Goal: Connect with others: Connect with others

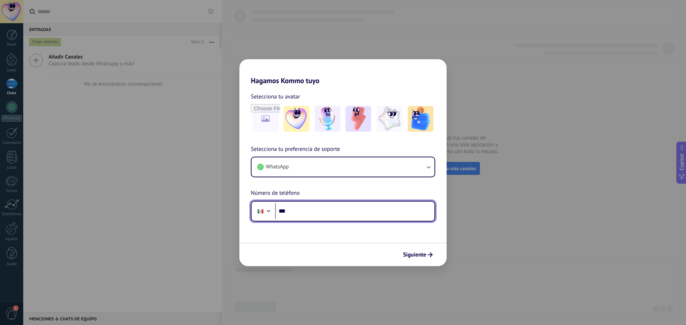
click at [294, 212] on input "***" at bounding box center [354, 211] width 159 height 16
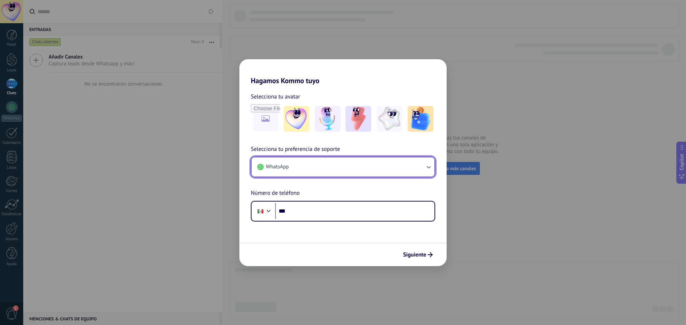
click at [351, 162] on button "WhatsApp" at bounding box center [342, 166] width 183 height 19
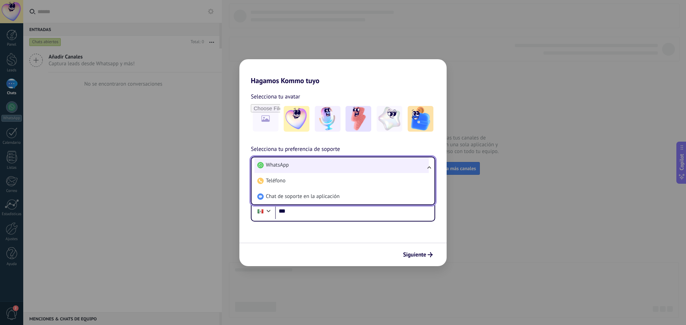
click at [350, 163] on li "WhatsApp" at bounding box center [341, 165] width 174 height 16
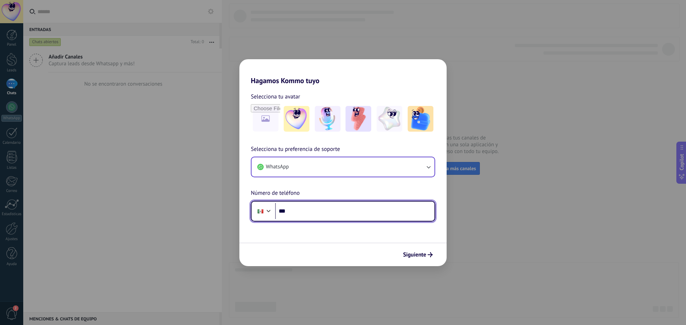
click at [318, 211] on input "***" at bounding box center [354, 211] width 159 height 16
click at [262, 206] on div at bounding box center [261, 211] width 14 height 15
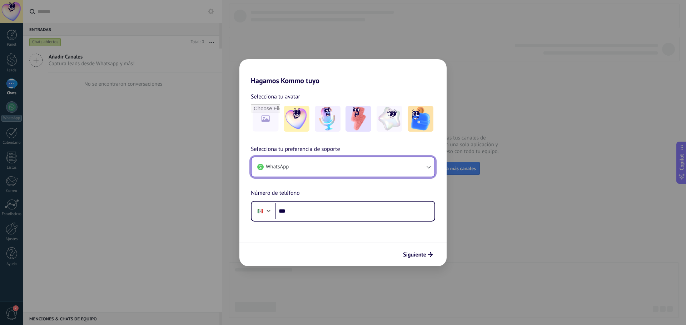
click at [367, 167] on button "WhatsApp" at bounding box center [342, 166] width 183 height 19
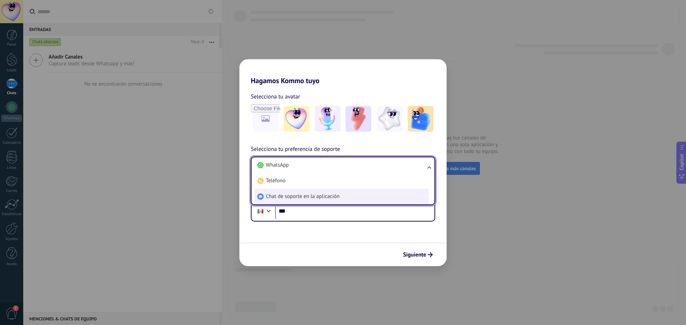
click at [289, 195] on span "Chat de soporte en la aplicación" at bounding box center [303, 196] width 74 height 7
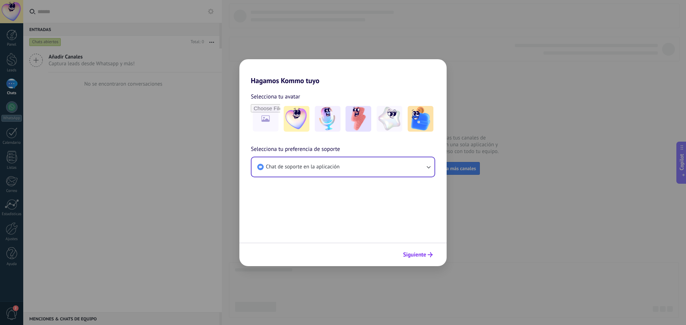
click at [422, 254] on span "Siguiente" at bounding box center [414, 254] width 23 height 5
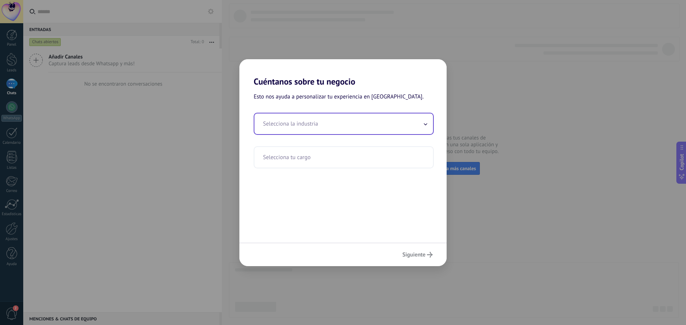
click at [347, 128] on input "text" at bounding box center [343, 124] width 179 height 21
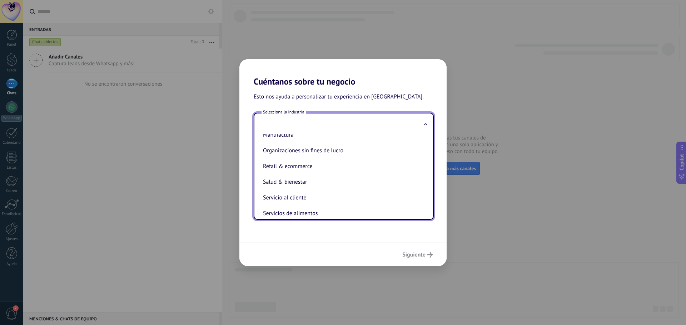
scroll to position [120, 0]
click at [297, 184] on li "Salud & bienestar" at bounding box center [342, 181] width 164 height 16
type input "**********"
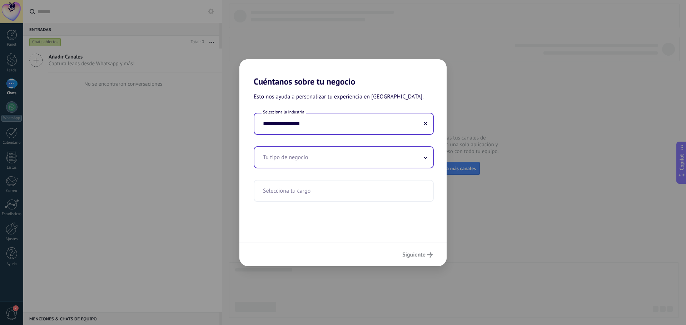
click at [375, 162] on input "text" at bounding box center [343, 157] width 179 height 21
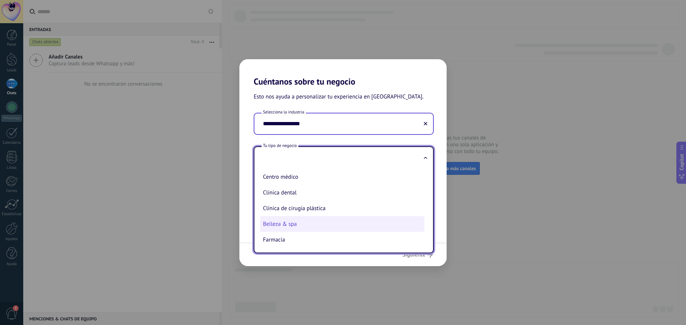
click at [322, 224] on li "Belleza & spa" at bounding box center [342, 224] width 164 height 16
type input "**********"
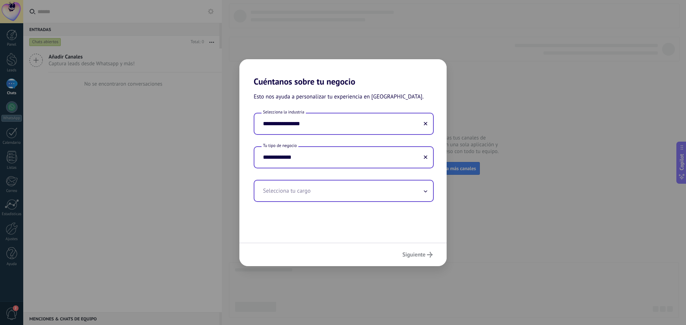
click at [334, 198] on input "text" at bounding box center [343, 191] width 179 height 21
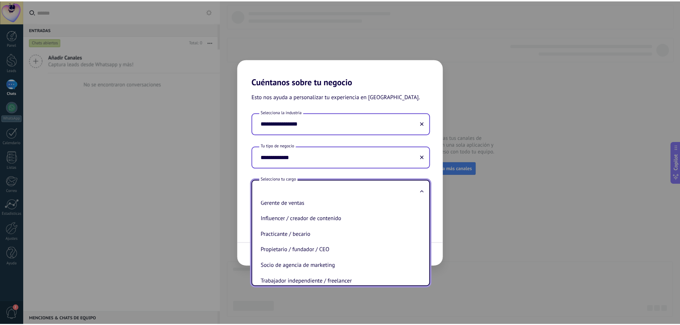
scroll to position [205, 0]
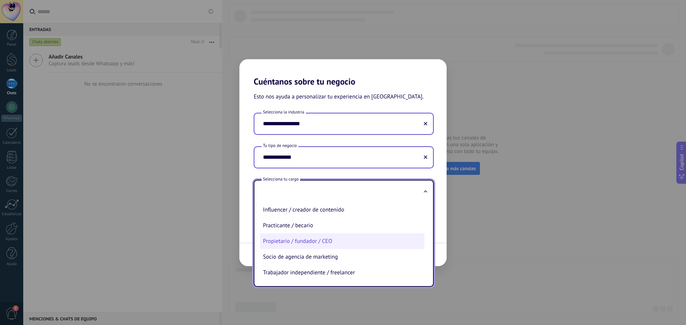
click at [341, 247] on li "Propietario / fundador / CEO" at bounding box center [342, 242] width 164 height 16
type input "**********"
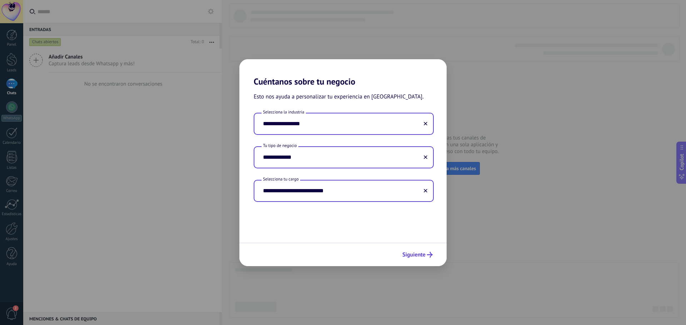
click at [424, 257] on span "Siguiente" at bounding box center [413, 254] width 23 height 5
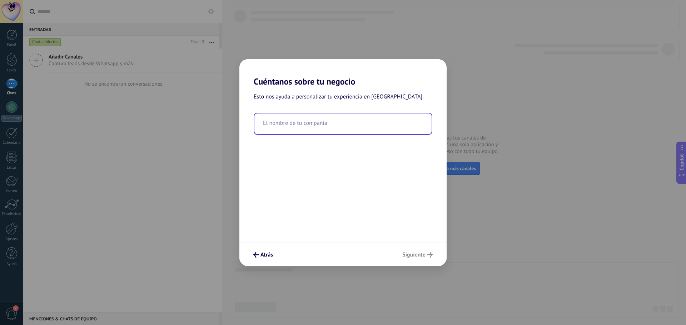
click at [288, 128] on input "text" at bounding box center [342, 124] width 177 height 21
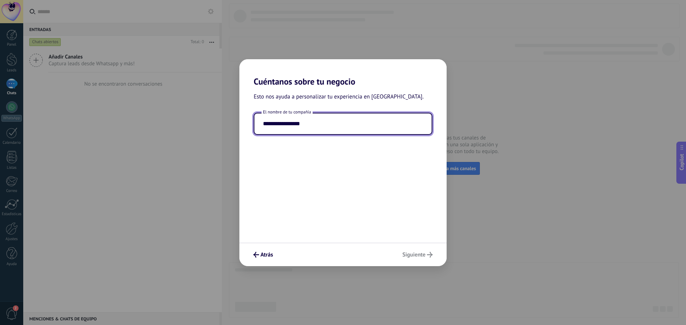
type input "**********"
click at [413, 256] on div "Atrás Siguiente" at bounding box center [342, 255] width 207 height 24
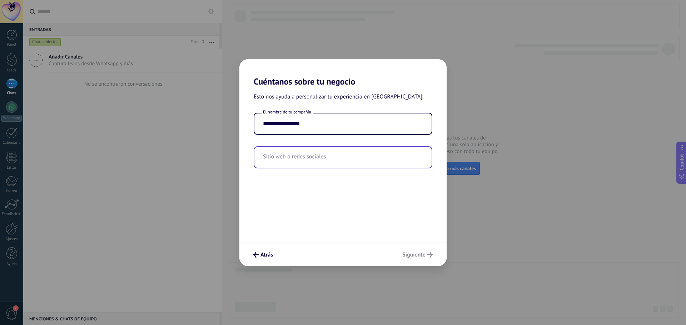
click at [301, 162] on input "text" at bounding box center [342, 157] width 177 height 21
click at [295, 158] on input "text" at bounding box center [342, 157] width 177 height 21
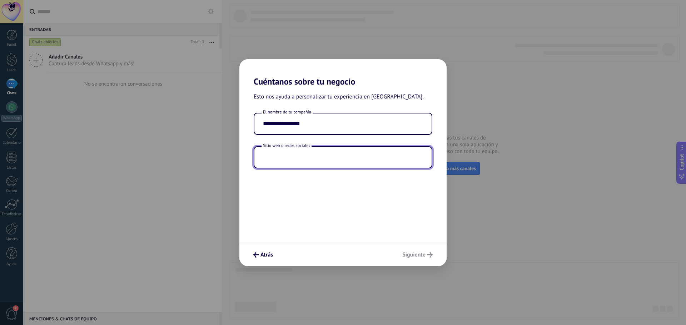
paste input "**********"
type input "**********"
click at [420, 252] on div "Atrás Siguiente" at bounding box center [342, 255] width 207 height 24
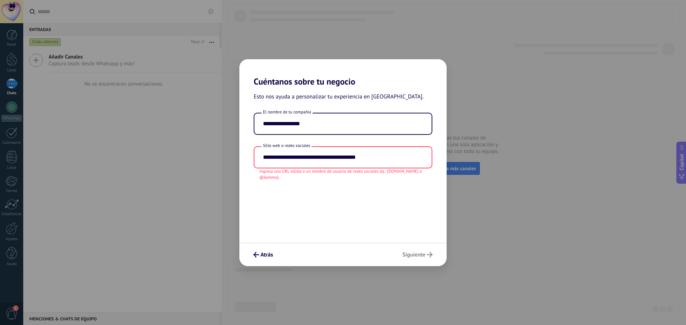
click at [414, 256] on div "Atrás Siguiente" at bounding box center [342, 255] width 207 height 24
click at [380, 159] on input "**********" at bounding box center [342, 157] width 177 height 21
drag, startPoint x: 385, startPoint y: 156, endPoint x: 91, endPoint y: 156, distance: 293.6
click at [91, 156] on div "**********" at bounding box center [343, 162] width 686 height 325
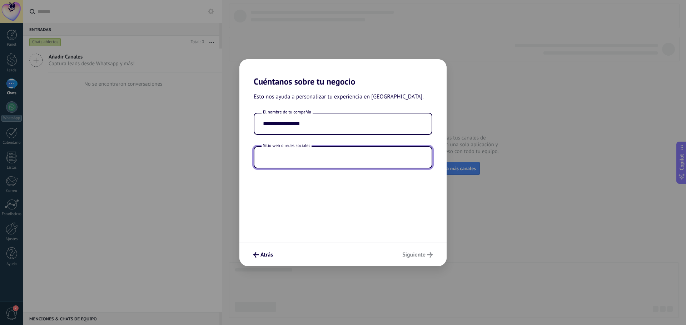
click at [357, 159] on input "text" at bounding box center [342, 157] width 177 height 21
type input "**********"
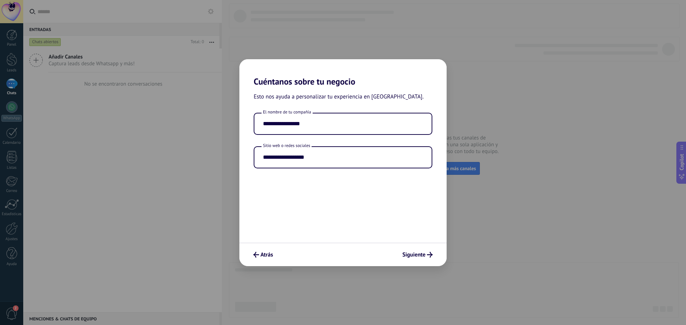
click at [417, 257] on div "Atrás Siguiente" at bounding box center [342, 255] width 207 height 24
click at [425, 256] on span "Siguiente" at bounding box center [413, 254] width 23 height 5
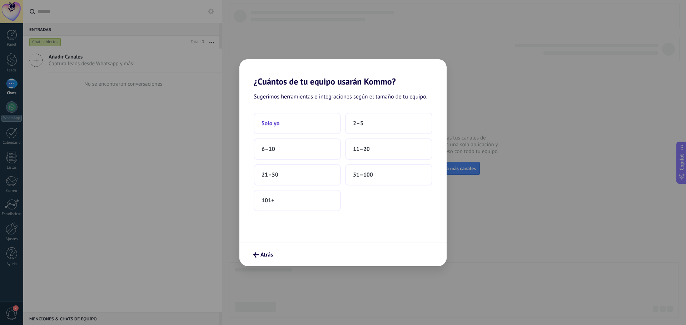
click at [328, 117] on button "Solo yo" at bounding box center [297, 123] width 87 height 21
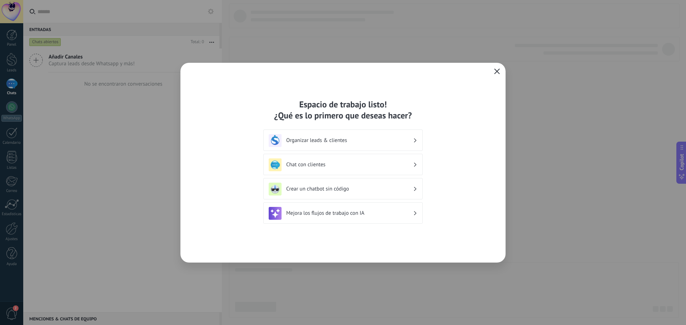
click at [494, 69] on button "button" at bounding box center [496, 72] width 9 height 10
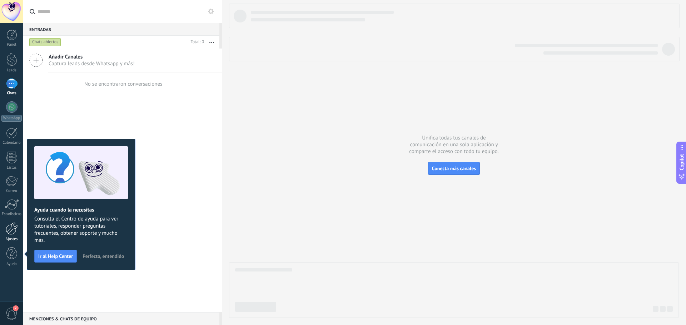
click at [12, 231] on div at bounding box center [12, 228] width 12 height 12
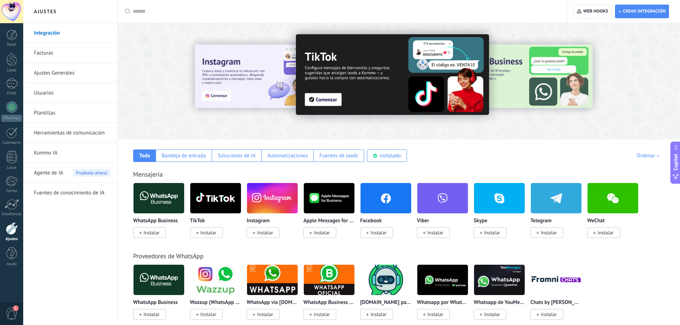
click at [148, 231] on span "Instalar" at bounding box center [152, 233] width 16 height 6
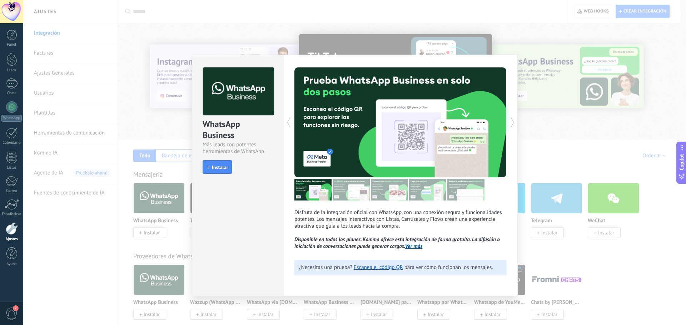
click at [154, 234] on div "WhatsApp Business Más leads con potentes herramientas de WhatsApp install Insta…" at bounding box center [354, 162] width 662 height 325
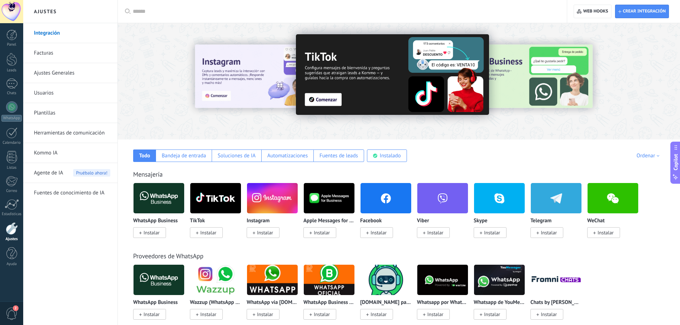
click at [154, 234] on span "Instalar" at bounding box center [152, 233] width 16 height 6
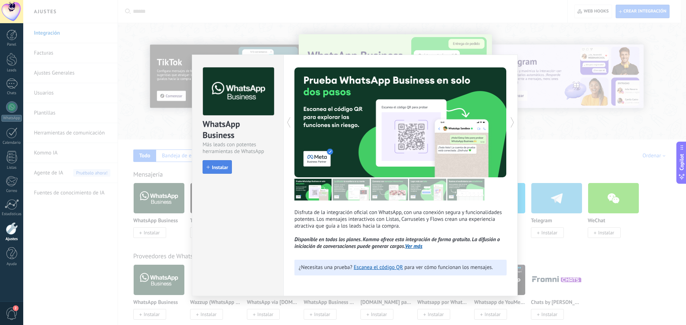
click at [208, 167] on use "button" at bounding box center [207, 167] width 3 height 3
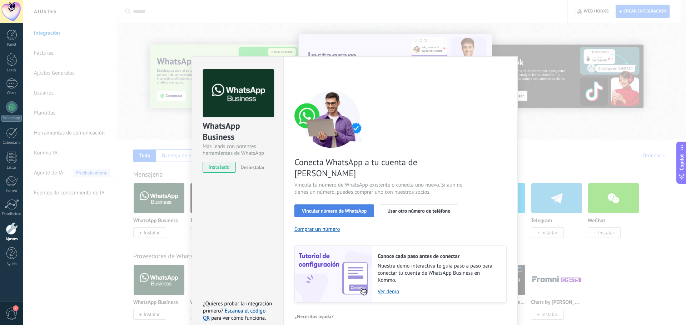
click at [338, 205] on button "Vincular número de WhatsApp" at bounding box center [334, 211] width 80 height 13
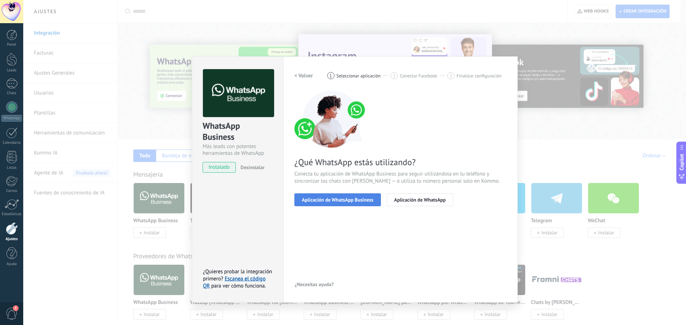
click at [326, 199] on span "Aplicación de WhatsApp Business" at bounding box center [337, 199] width 71 height 5
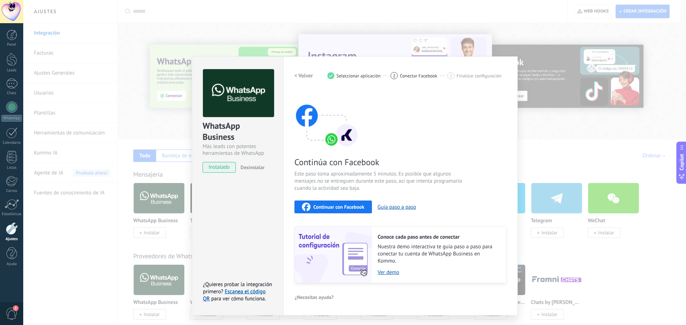
click at [346, 201] on button "Continuar con Facebook" at bounding box center [332, 207] width 77 height 13
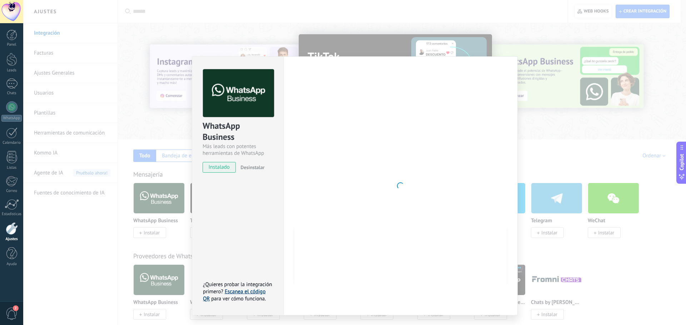
click at [251, 292] on link "Escanea el código QR" at bounding box center [234, 296] width 62 height 14
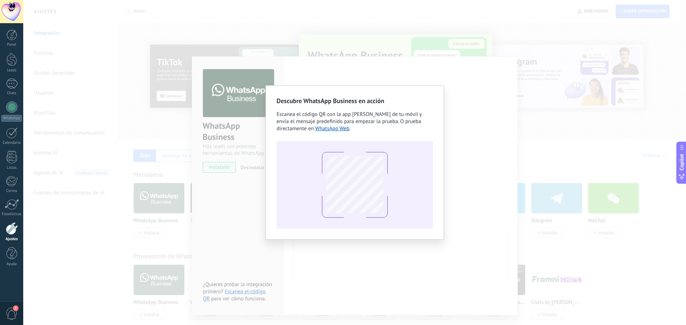
click at [466, 162] on div "Descubre WhatsApp Business en acción Escanea el código QR con la app [PERSON_NA…" at bounding box center [354, 162] width 662 height 325
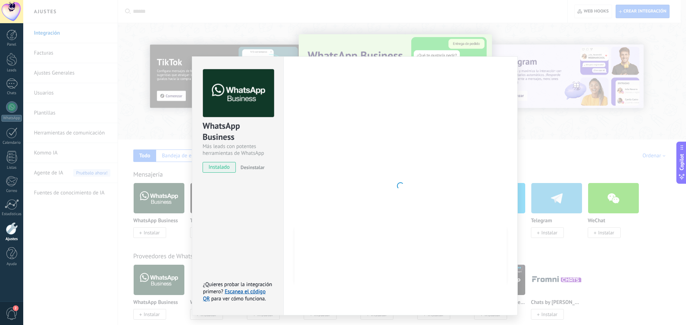
click at [541, 197] on div "WhatsApp Business Más leads con potentes herramientas de WhatsApp instalado Des…" at bounding box center [354, 162] width 662 height 325
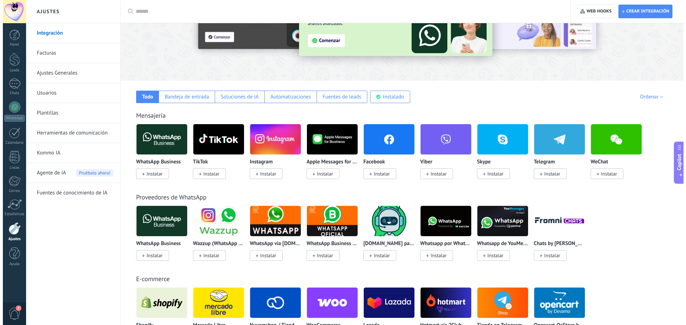
scroll to position [60, 0]
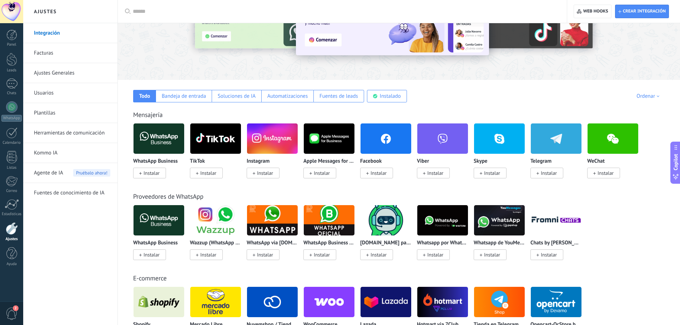
click at [379, 176] on span "Instalar" at bounding box center [379, 173] width 16 height 6
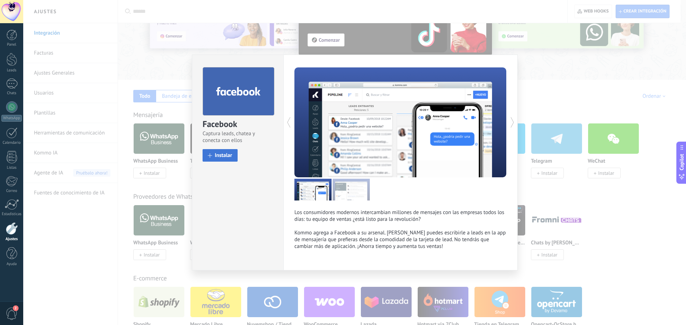
click at [210, 157] on span at bounding box center [210, 156] width 4 height 4
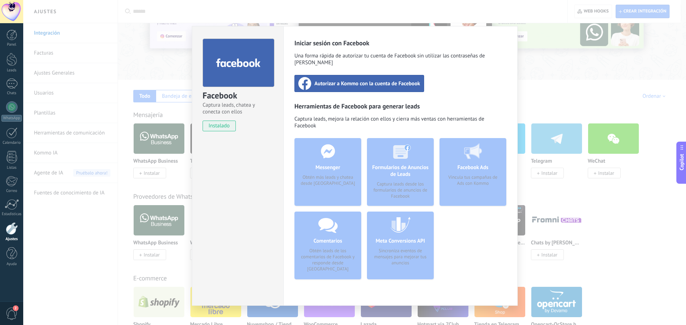
click at [379, 80] on span "Autorizar a Kommo con la cuenta de Facebook" at bounding box center [367, 83] width 106 height 7
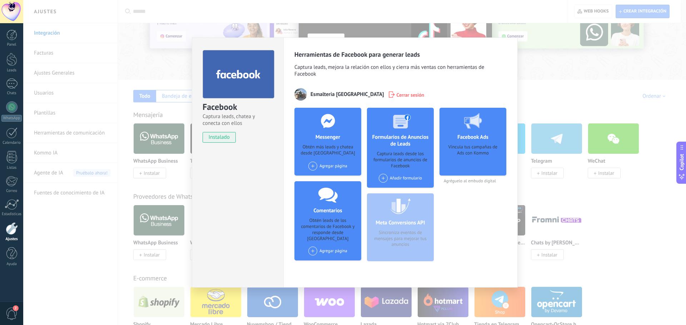
click at [331, 167] on div "Agregar página" at bounding box center [327, 166] width 39 height 9
click at [330, 180] on div "Esmalteria [GEOGRAPHIC_DATA]" at bounding box center [344, 180] width 74 height 16
click at [322, 248] on div "Agregar página" at bounding box center [327, 251] width 39 height 9
click at [324, 261] on div "Esmalteria [GEOGRAPHIC_DATA]" at bounding box center [344, 265] width 74 height 16
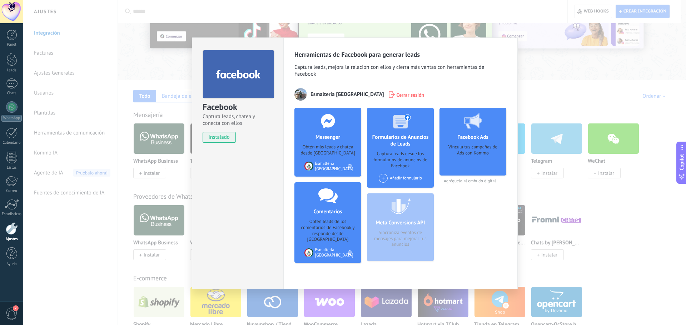
click at [560, 72] on div "Facebook Captura leads, chatea y conecta con ellos instalado Desinstalar Herram…" at bounding box center [354, 162] width 662 height 325
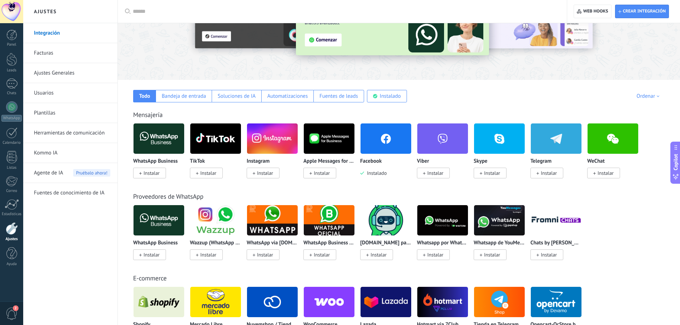
click at [269, 176] on span "Instalar" at bounding box center [265, 173] width 16 height 6
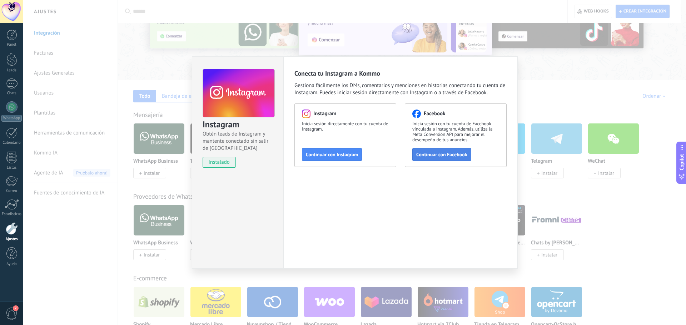
click at [437, 159] on button "Continuar con Facebook" at bounding box center [441, 154] width 59 height 13
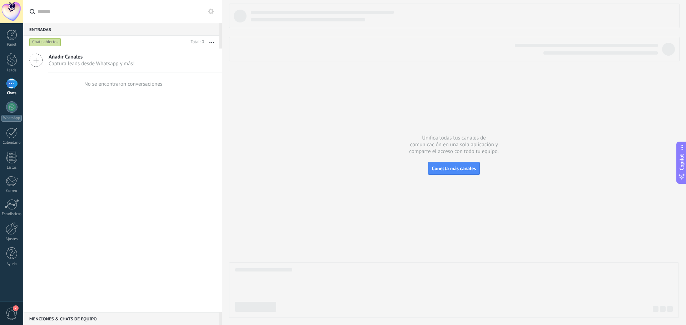
click at [6, 86] on div at bounding box center [11, 84] width 11 height 10
click at [457, 159] on div at bounding box center [454, 161] width 450 height 315
click at [456, 170] on span "Conecta más canales" at bounding box center [454, 168] width 44 height 6
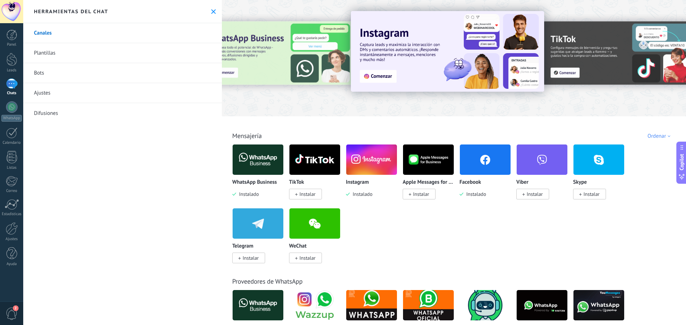
click at [13, 89] on div at bounding box center [11, 84] width 11 height 10
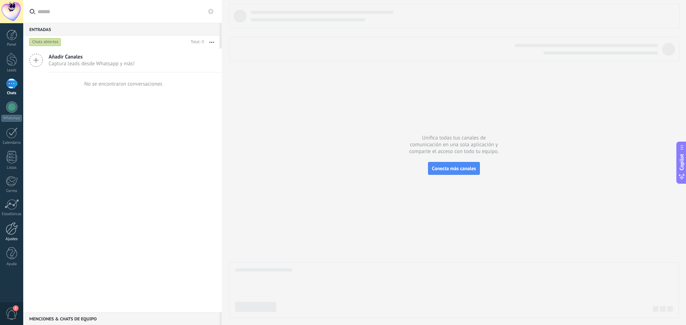
click at [13, 235] on link "Ajustes" at bounding box center [11, 231] width 23 height 19
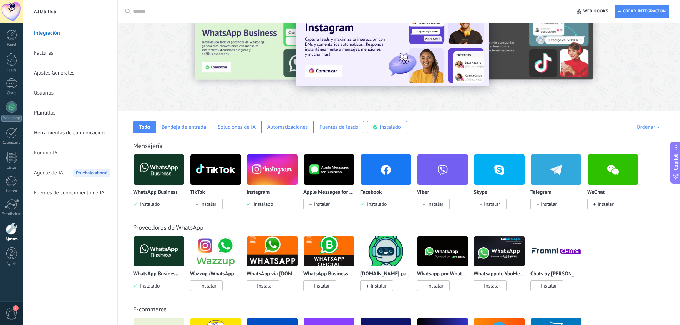
scroll to position [30, 0]
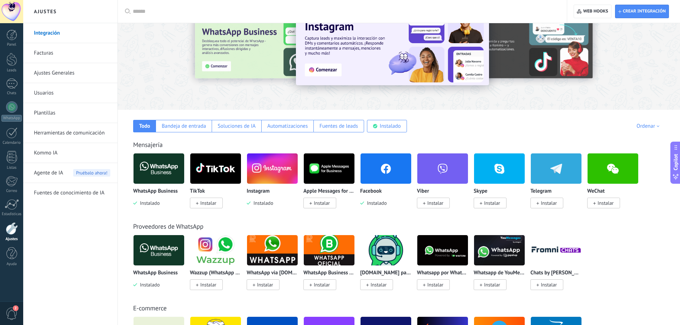
click at [263, 174] on img at bounding box center [272, 168] width 51 height 35
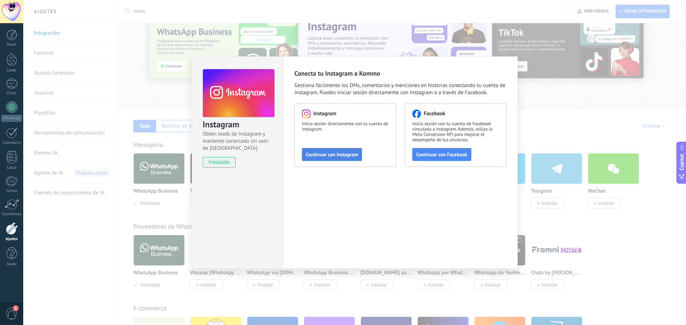
click at [355, 157] on span "Continuar con Instagram" at bounding box center [332, 154] width 52 height 5
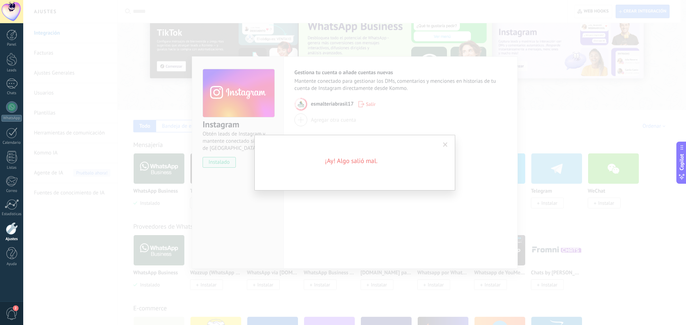
click at [372, 151] on div "¡Ay! Algo salió mal." at bounding box center [354, 163] width 201 height 56
click at [446, 145] on span at bounding box center [445, 144] width 5 height 5
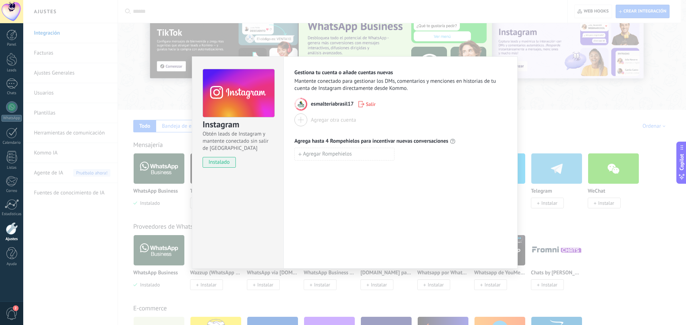
click at [565, 108] on div "Instagram Obtén leads de Instagram y mantente conectado sin salir de Kommo inst…" at bounding box center [354, 162] width 662 height 325
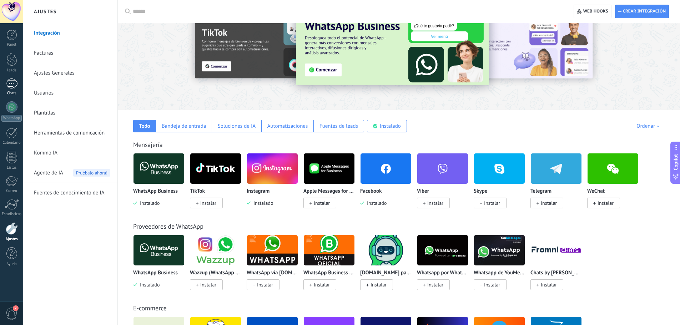
click at [11, 85] on div at bounding box center [11, 84] width 11 height 10
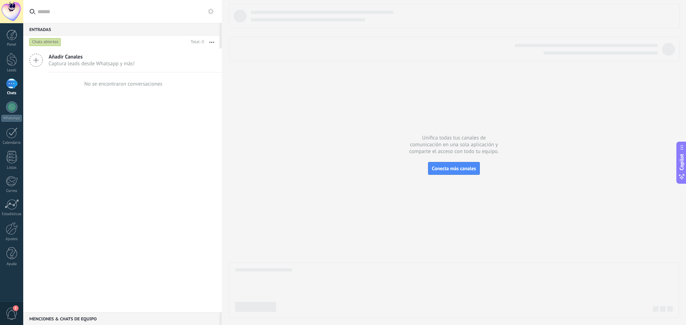
click at [76, 58] on span "Añadir Canales" at bounding box center [92, 57] width 86 height 7
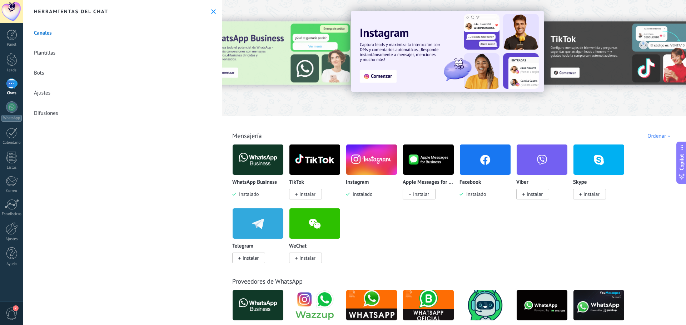
click at [479, 165] on img at bounding box center [485, 159] width 51 height 35
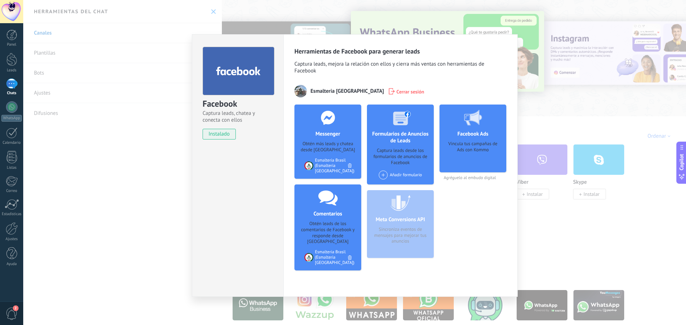
click at [548, 79] on div "Facebook Captura leads, chatea y conecta con ellos instalado Desinstalar Herram…" at bounding box center [354, 162] width 662 height 325
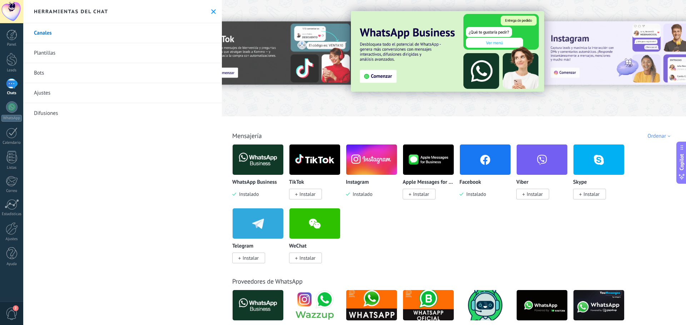
click at [264, 167] on img at bounding box center [257, 159] width 51 height 35
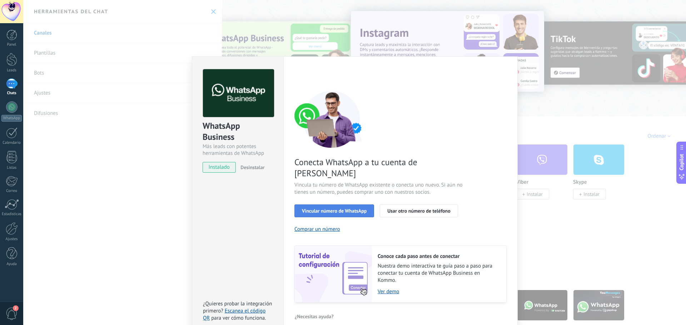
click at [350, 205] on button "Vincular número de WhatsApp" at bounding box center [334, 211] width 80 height 13
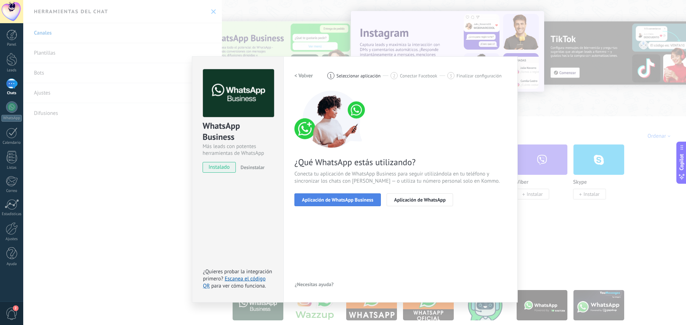
click at [352, 200] on span "Aplicación de WhatsApp Business" at bounding box center [337, 199] width 71 height 5
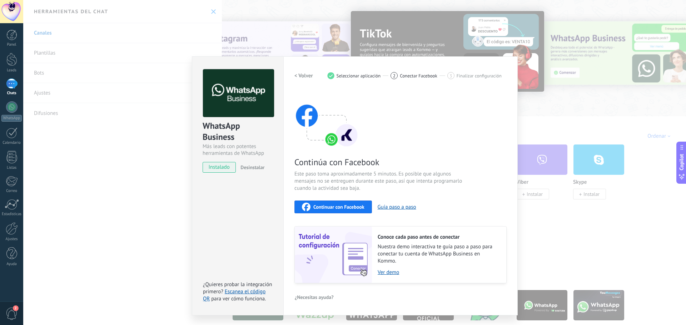
click at [345, 209] on span "Continuar con Facebook" at bounding box center [338, 207] width 51 height 5
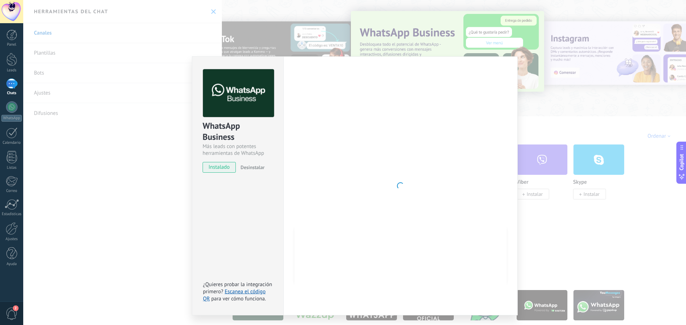
click at [530, 267] on div "WhatsApp Business Más leads con potentes herramientas de WhatsApp instalado Des…" at bounding box center [354, 162] width 662 height 325
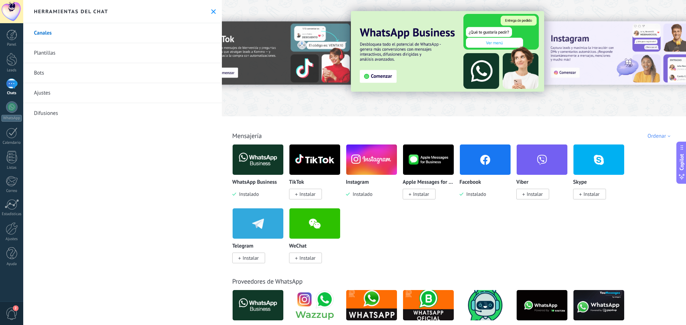
click at [9, 91] on div "Chats" at bounding box center [11, 93] width 21 height 5
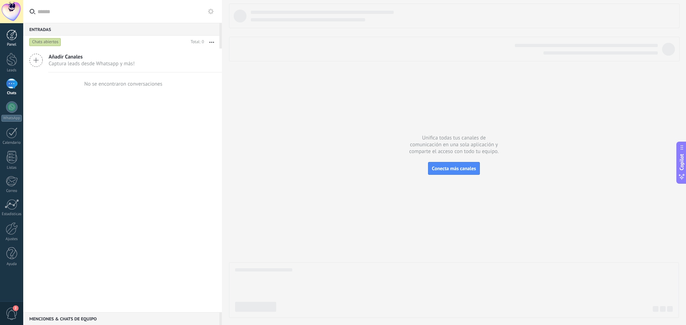
click at [19, 37] on link "Panel" at bounding box center [11, 38] width 23 height 17
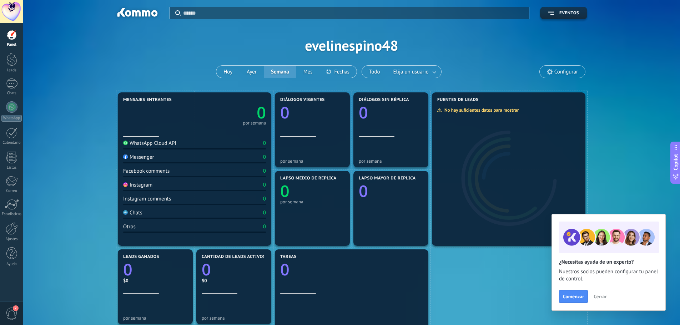
click at [604, 297] on span "Cerrar" at bounding box center [600, 296] width 13 height 5
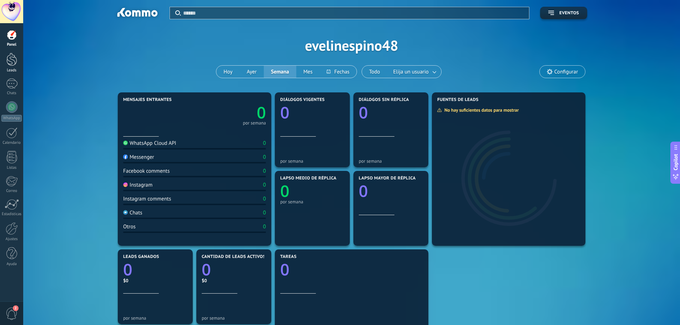
click at [14, 63] on div at bounding box center [11, 59] width 11 height 13
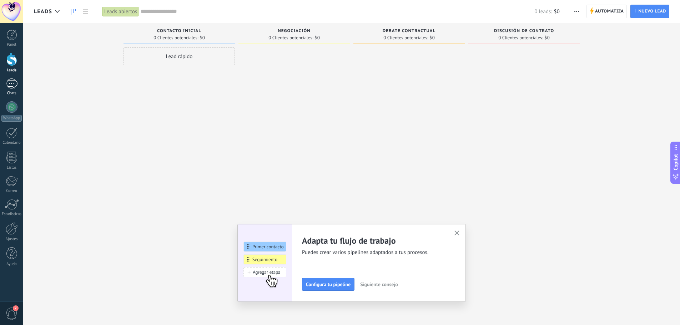
click at [18, 86] on link "Chats" at bounding box center [11, 87] width 23 height 17
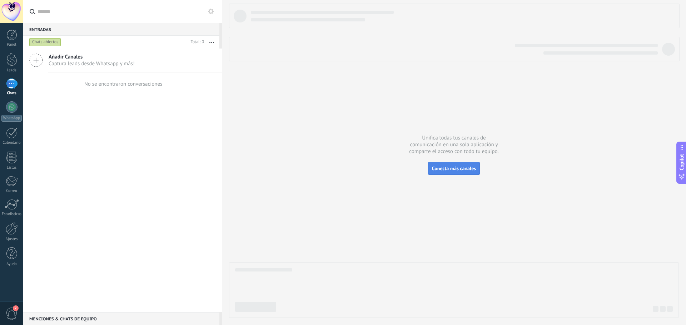
click at [471, 174] on button "Conecta más canales" at bounding box center [454, 168] width 52 height 13
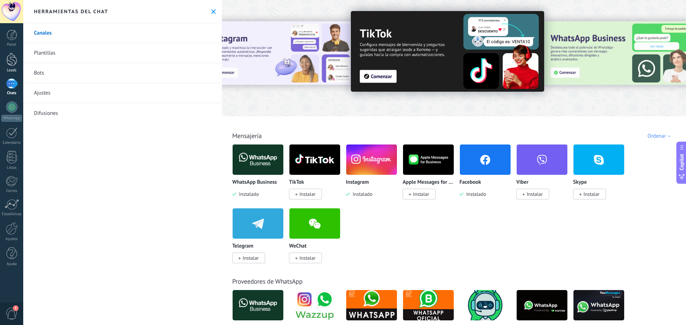
click at [12, 65] on div at bounding box center [11, 59] width 11 height 13
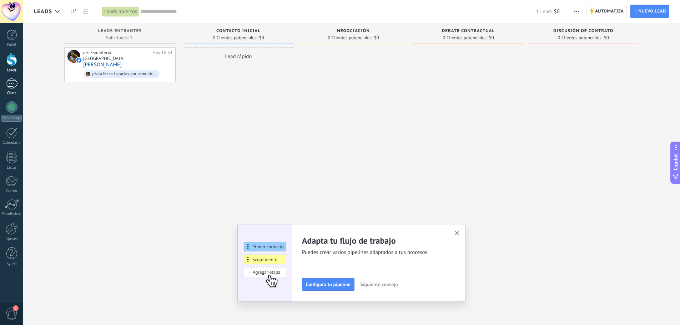
click at [11, 93] on div "Chats" at bounding box center [11, 93] width 21 height 5
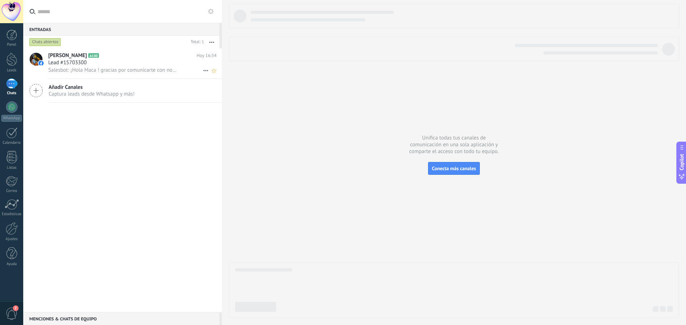
click at [111, 73] on span "Salesbot: ¡Hola Maca ! gracias por comunicarte con nosotros. Daremos respuesta …" at bounding box center [112, 70] width 129 height 7
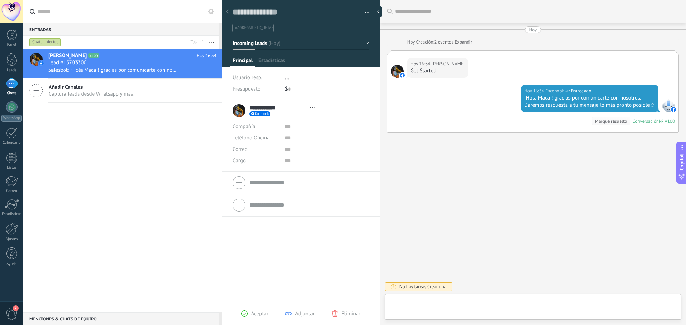
scroll to position [11, 0]
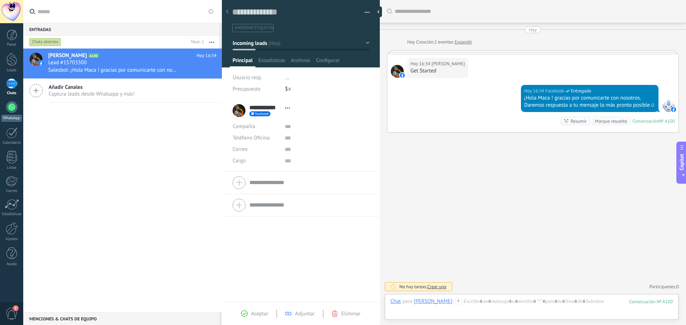
click at [12, 114] on link "WhatsApp" at bounding box center [11, 111] width 23 height 20
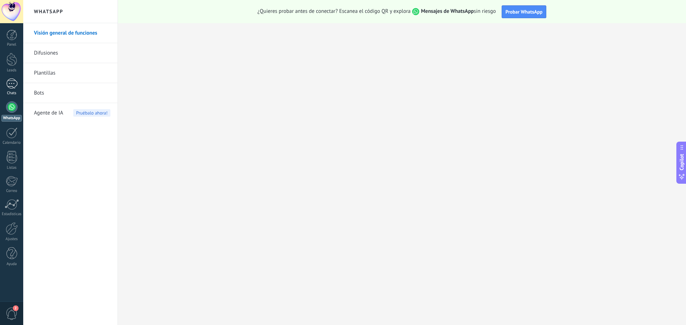
click at [10, 89] on link "Chats" at bounding box center [11, 87] width 23 height 17
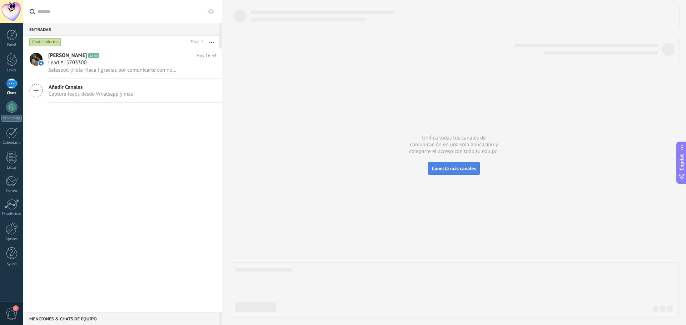
click at [457, 170] on span "Conecta más canales" at bounding box center [454, 168] width 44 height 6
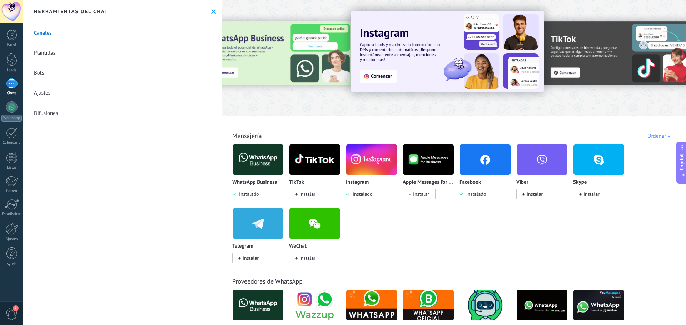
click at [374, 159] on img at bounding box center [371, 159] width 51 height 35
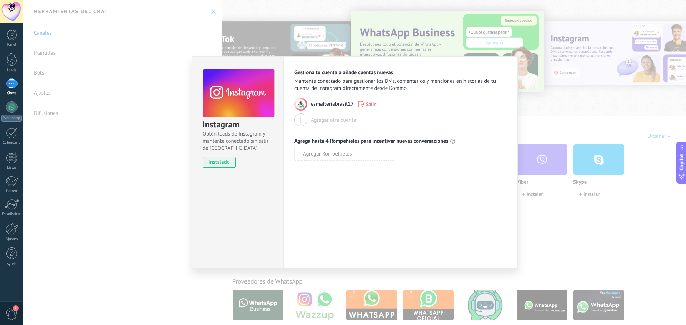
click at [14, 84] on div at bounding box center [11, 84] width 11 height 10
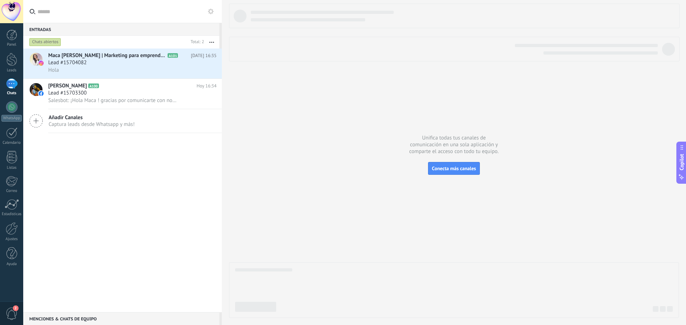
click at [85, 127] on span "Captura leads desde Whatsapp y más!" at bounding box center [92, 124] width 86 height 7
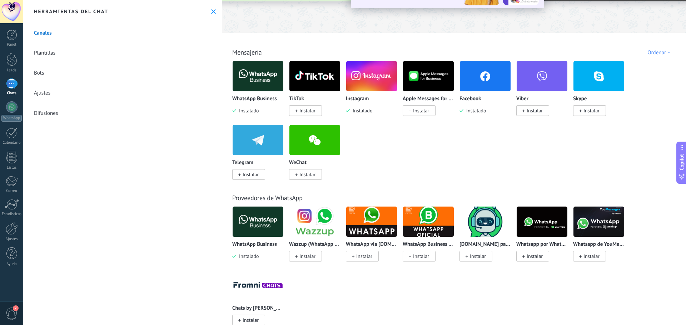
scroll to position [89, 0]
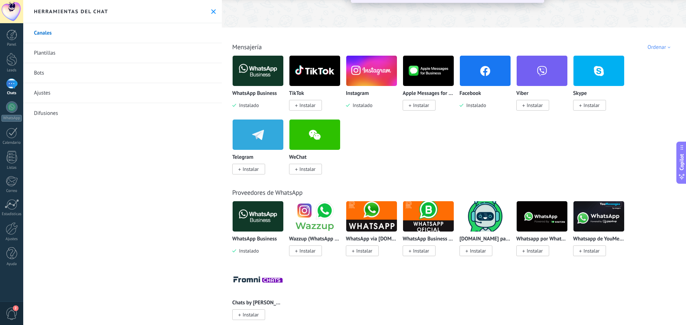
click at [260, 73] on img at bounding box center [257, 71] width 51 height 35
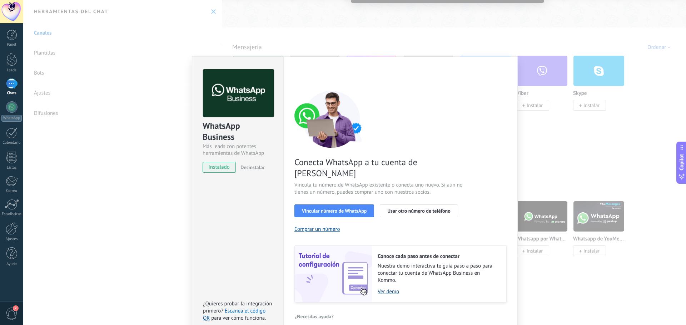
click at [394, 289] on link "Ver demo" at bounding box center [437, 292] width 121 height 7
click at [53, 123] on div "WhatsApp Business Más leads con potentes herramientas de WhatsApp instalado Des…" at bounding box center [354, 162] width 662 height 325
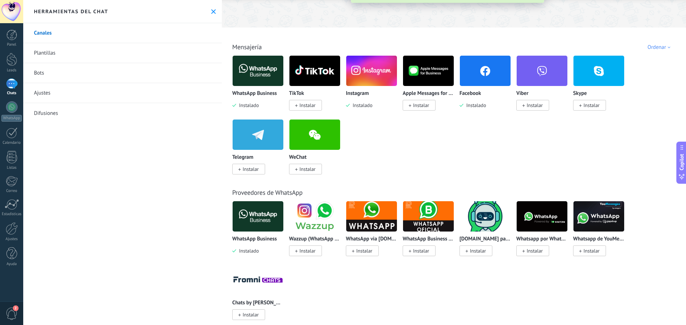
click at [12, 93] on div "Chats" at bounding box center [11, 93] width 21 height 5
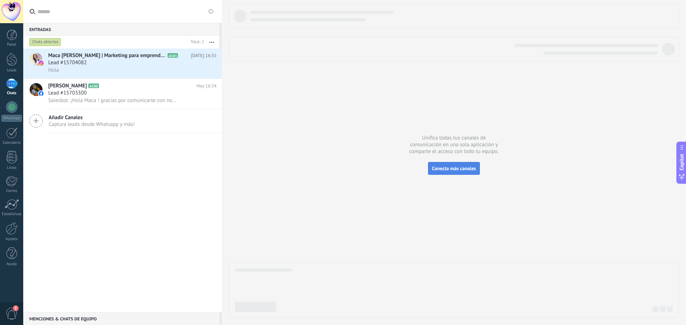
click at [465, 170] on span "Conecta más canales" at bounding box center [454, 168] width 44 height 6
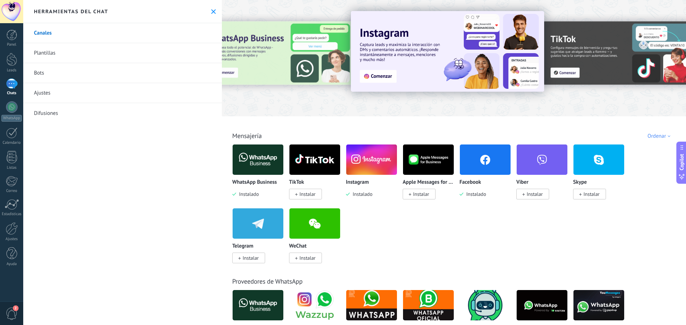
click at [263, 164] on img at bounding box center [257, 159] width 51 height 35
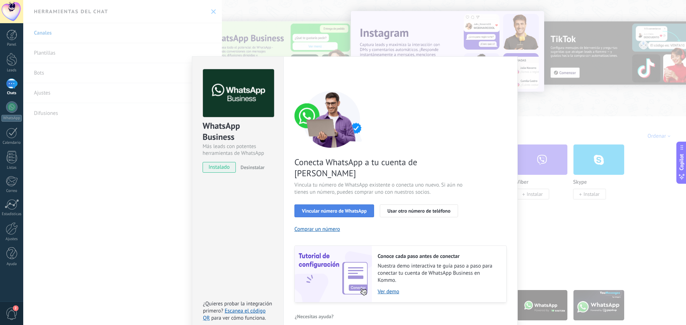
click at [348, 205] on button "Vincular número de WhatsApp" at bounding box center [334, 211] width 80 height 13
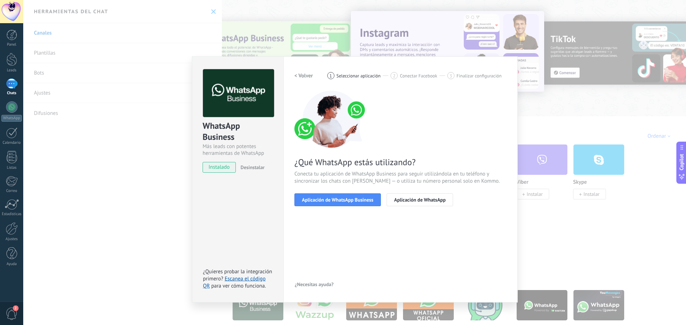
click at [348, 204] on button "Aplicación de WhatsApp Business" at bounding box center [337, 200] width 86 height 13
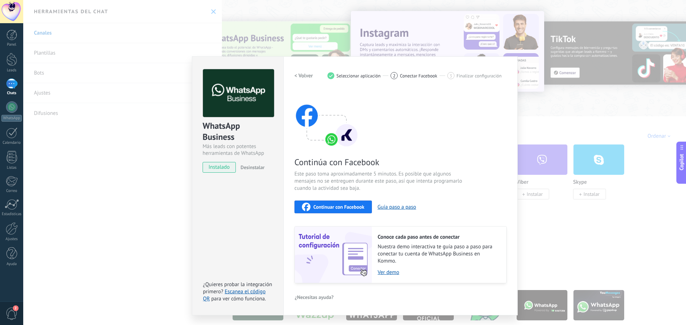
click at [351, 209] on span "Continuar con Facebook" at bounding box center [338, 207] width 51 height 5
